Goal: Find specific page/section: Find specific page/section

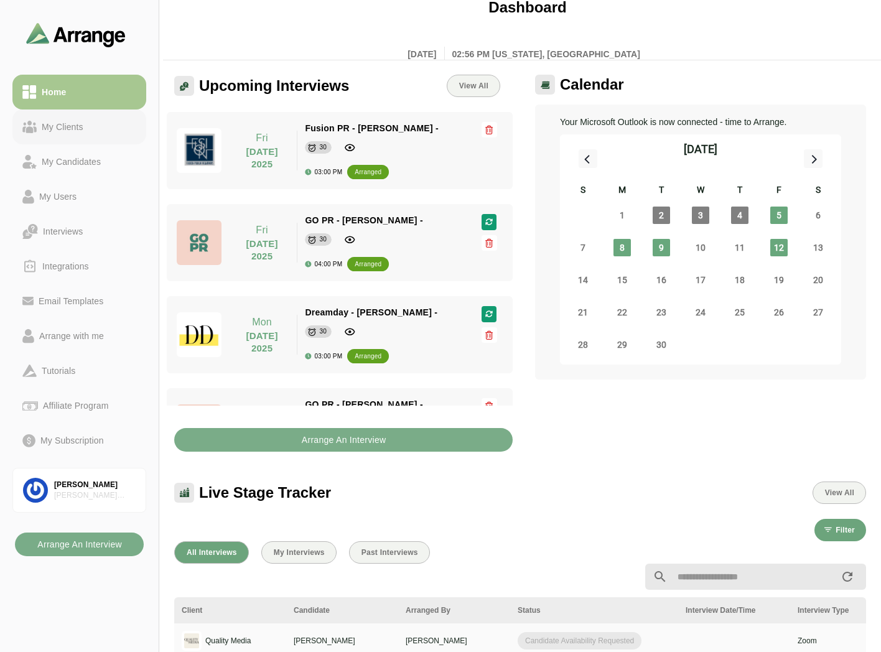
drag, startPoint x: 0, startPoint y: 0, endPoint x: 94, endPoint y: 109, distance: 143.8
click at [91, 139] on link "My Clients" at bounding box center [79, 127] width 134 height 35
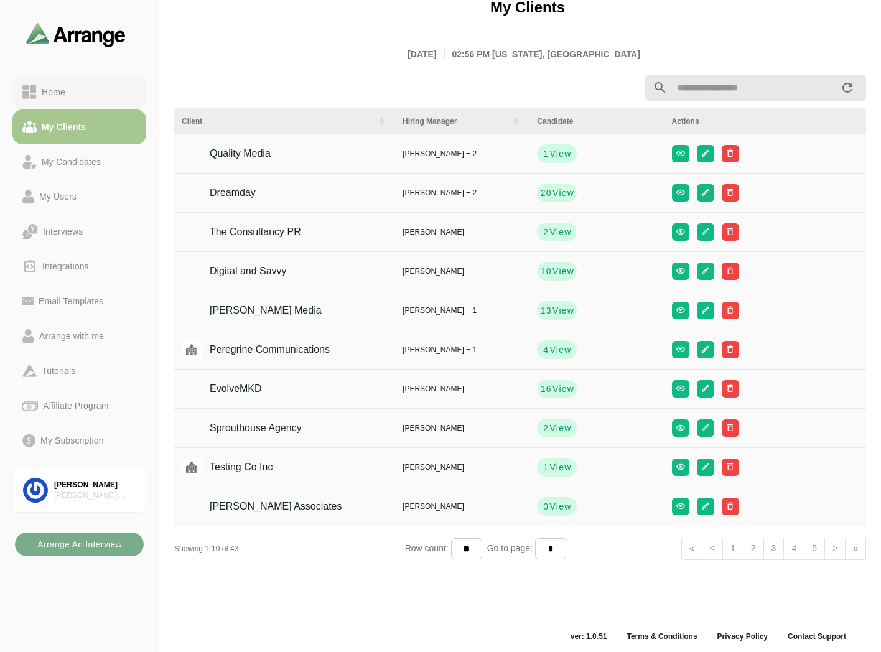
scroll to position [4, 0]
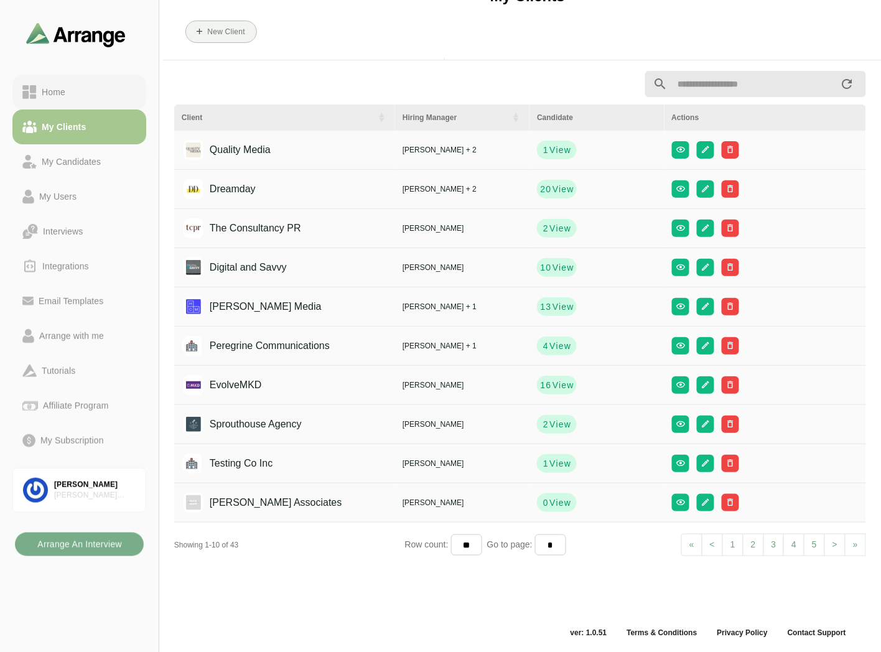
click at [98, 95] on div "Home" at bounding box center [79, 92] width 114 height 15
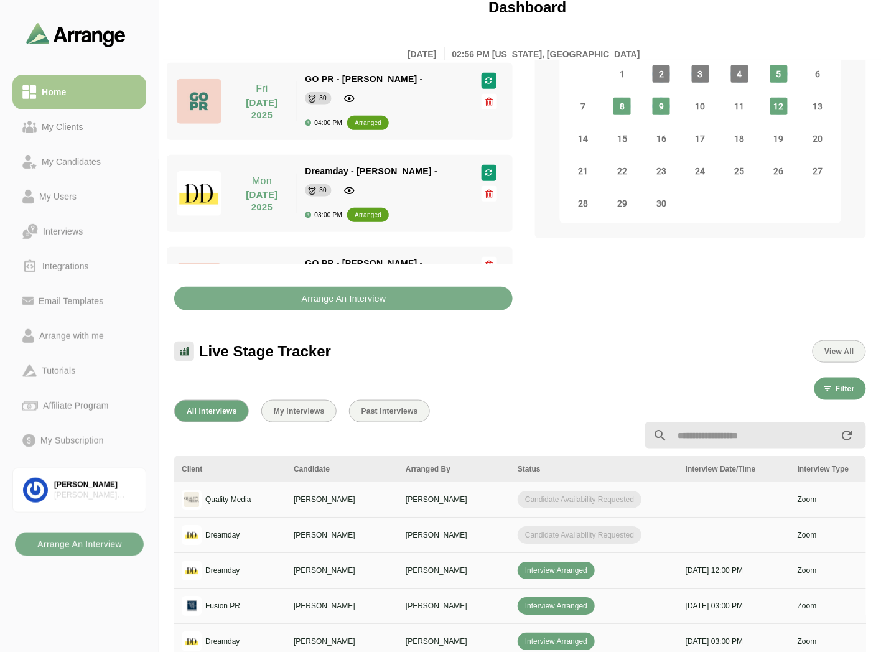
scroll to position [142, 0]
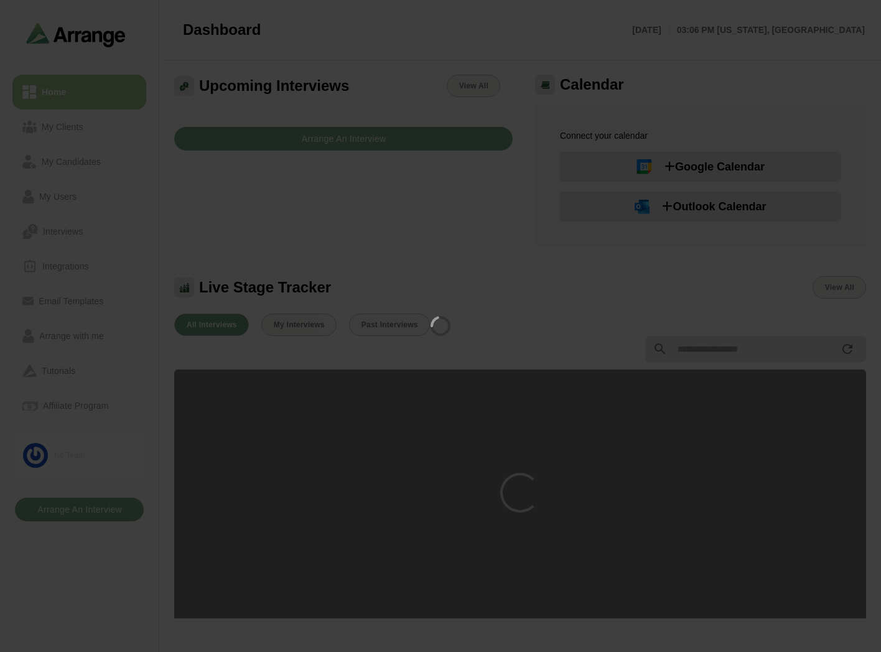
scroll to position [142, 0]
